Goal: Task Accomplishment & Management: Manage account settings

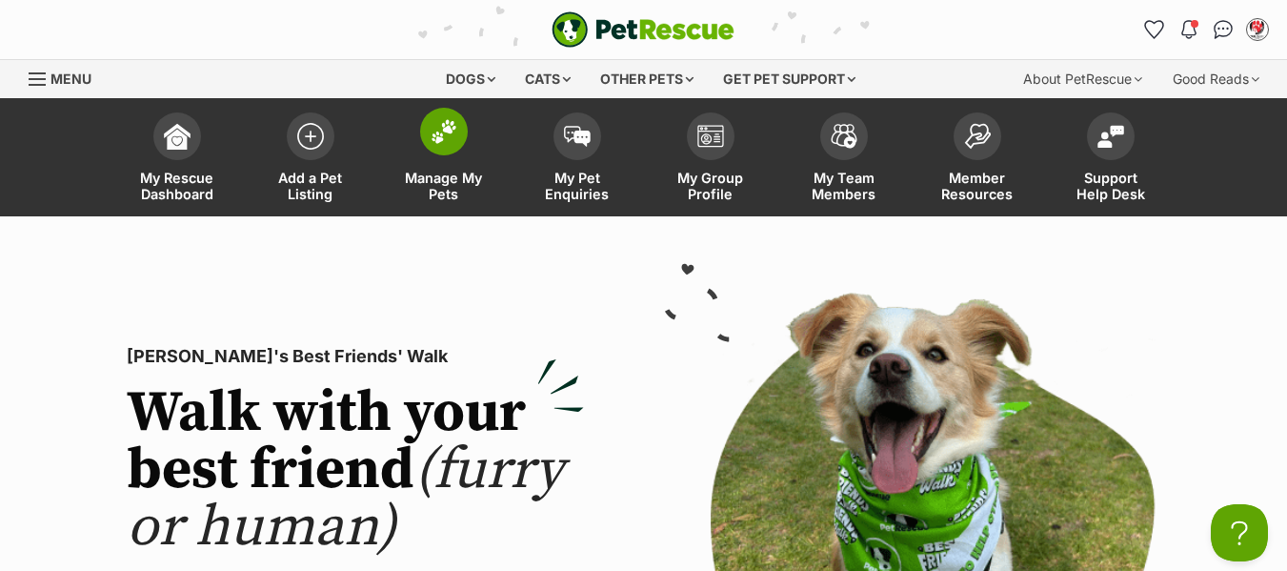
click at [437, 187] on span "Manage My Pets" at bounding box center [444, 186] width 86 height 32
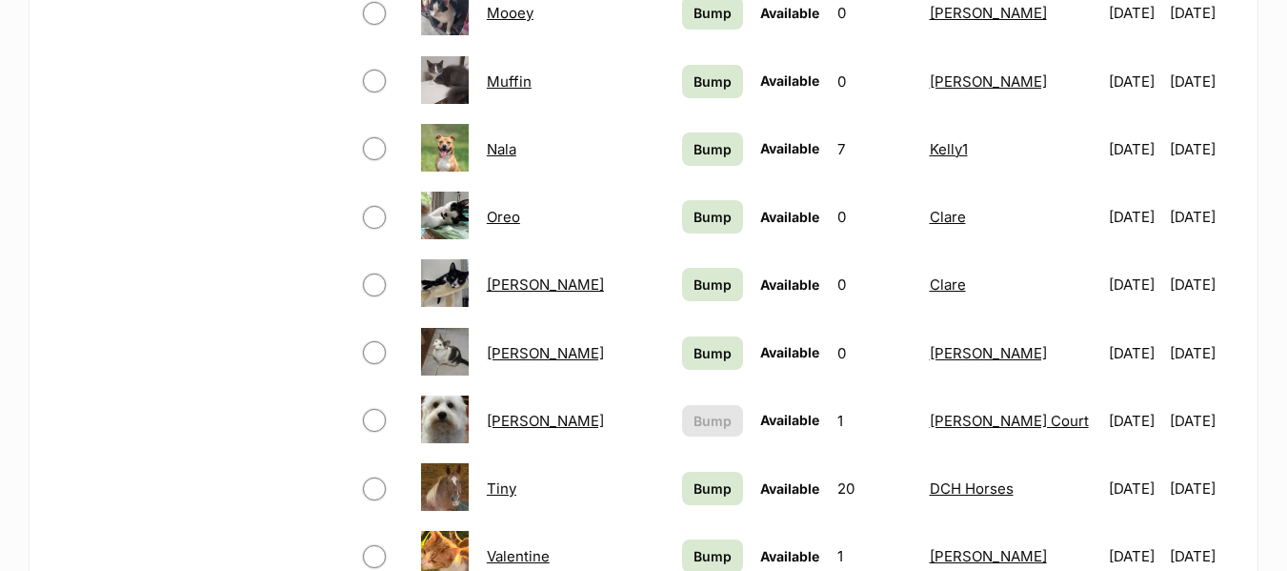
scroll to position [1334, 0]
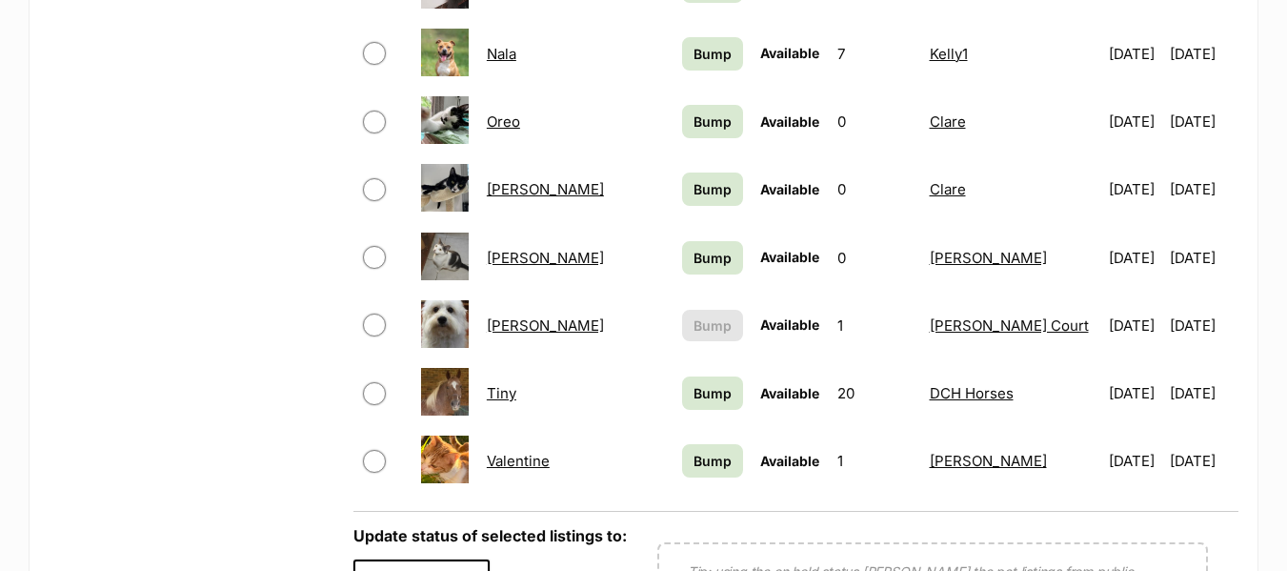
click at [517, 329] on link "[PERSON_NAME]" at bounding box center [545, 325] width 117 height 18
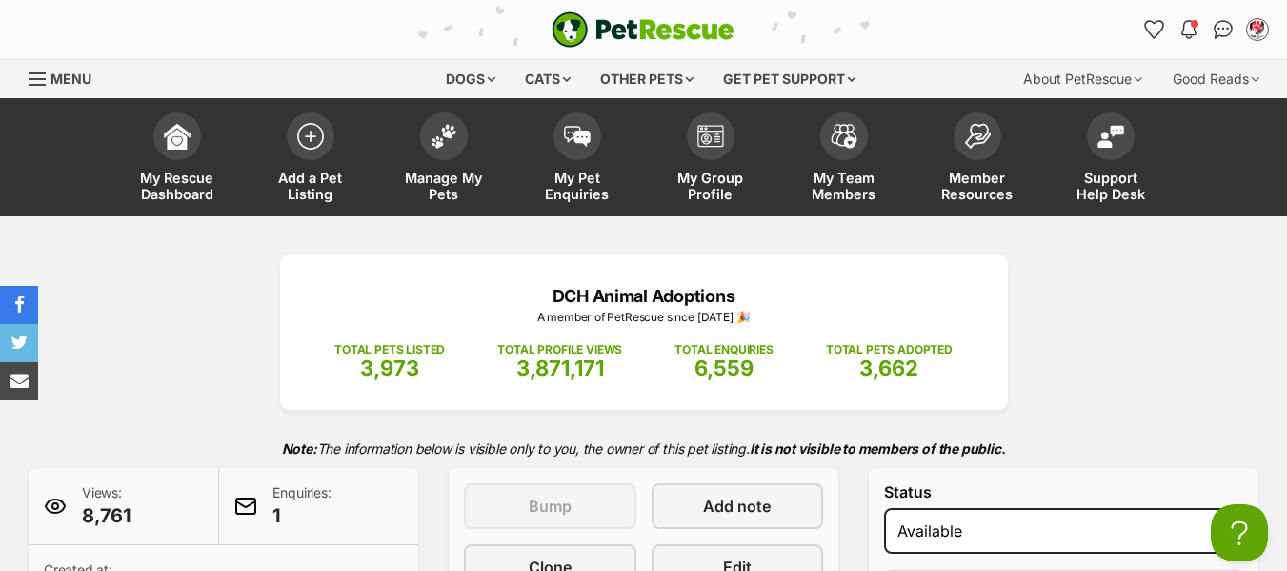
click at [33, 78] on span "Menu" at bounding box center [37, 79] width 17 height 2
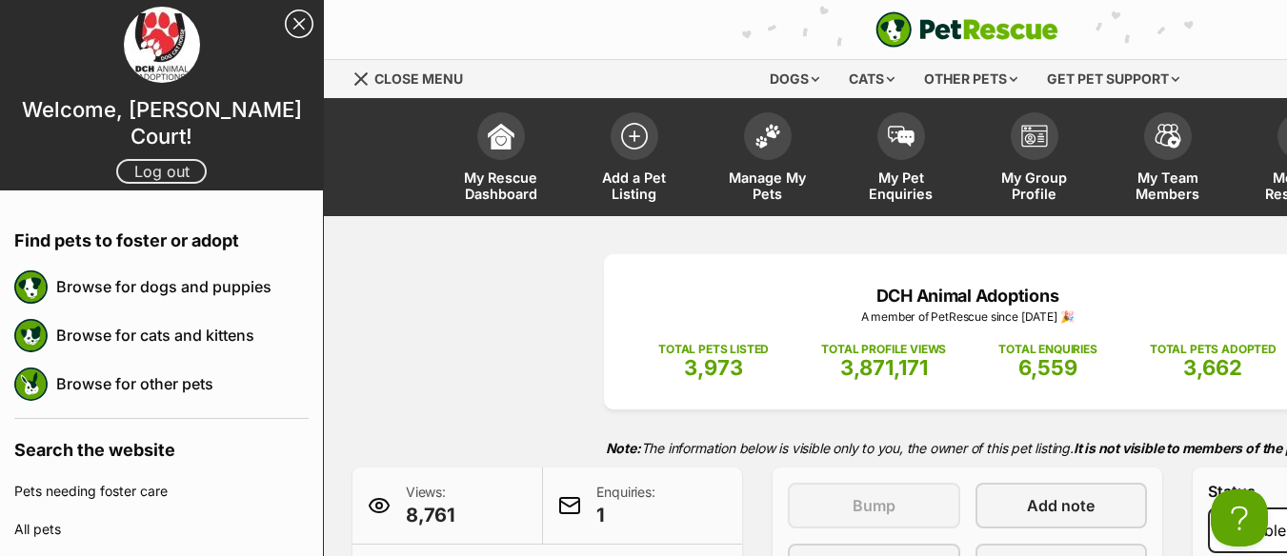
click at [137, 159] on link "Log out" at bounding box center [161, 171] width 90 height 25
